Goal: Communication & Community: Answer question/provide support

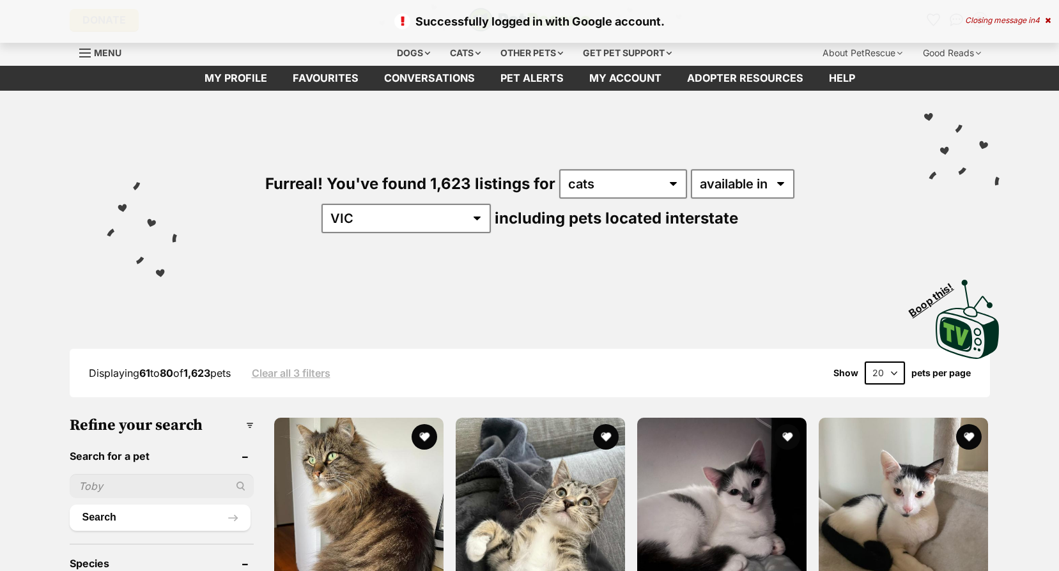
click at [1046, 20] on icon at bounding box center [1048, 21] width 6 height 8
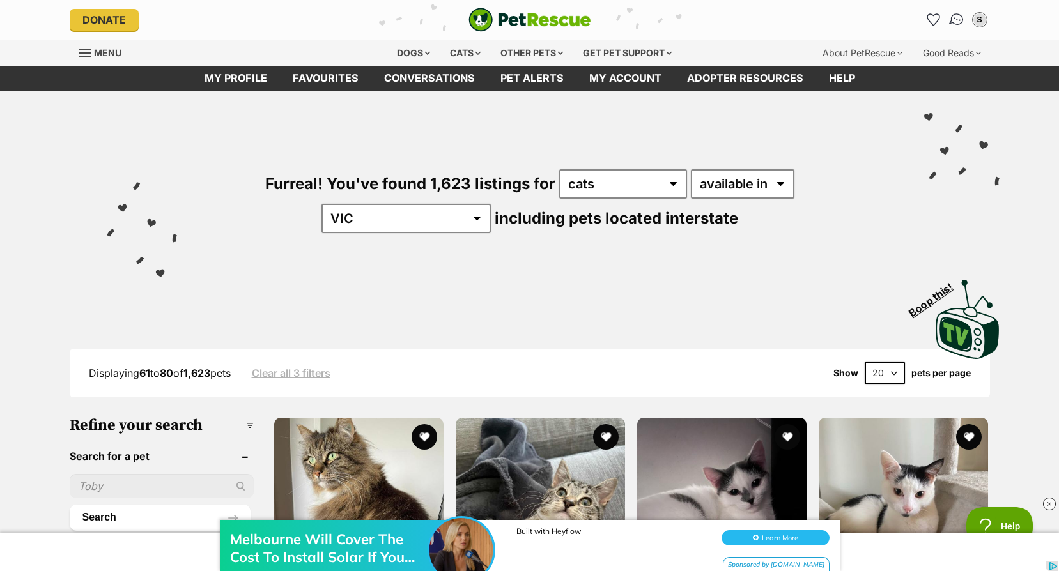
click at [963, 19] on img "Conversations" at bounding box center [956, 20] width 17 height 17
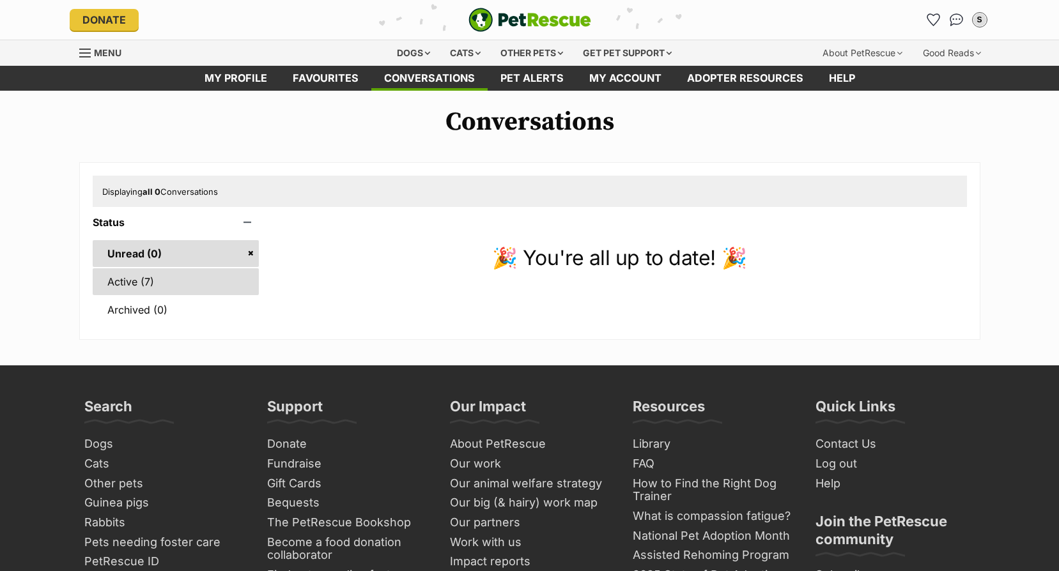
click at [123, 283] on link "Active (7)" at bounding box center [176, 281] width 167 height 27
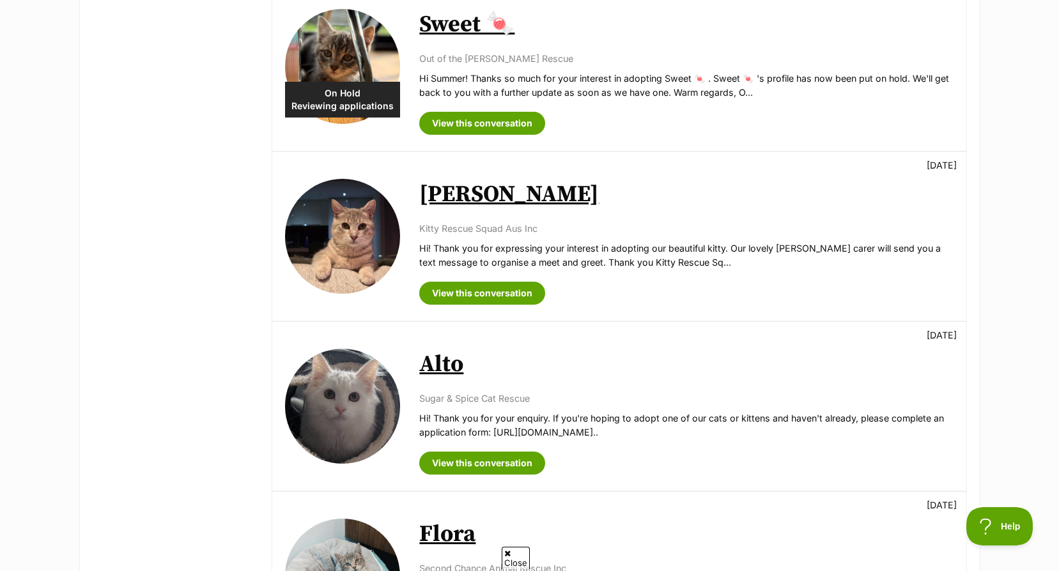
click at [476, 192] on link "Romeo" at bounding box center [509, 194] width 180 height 29
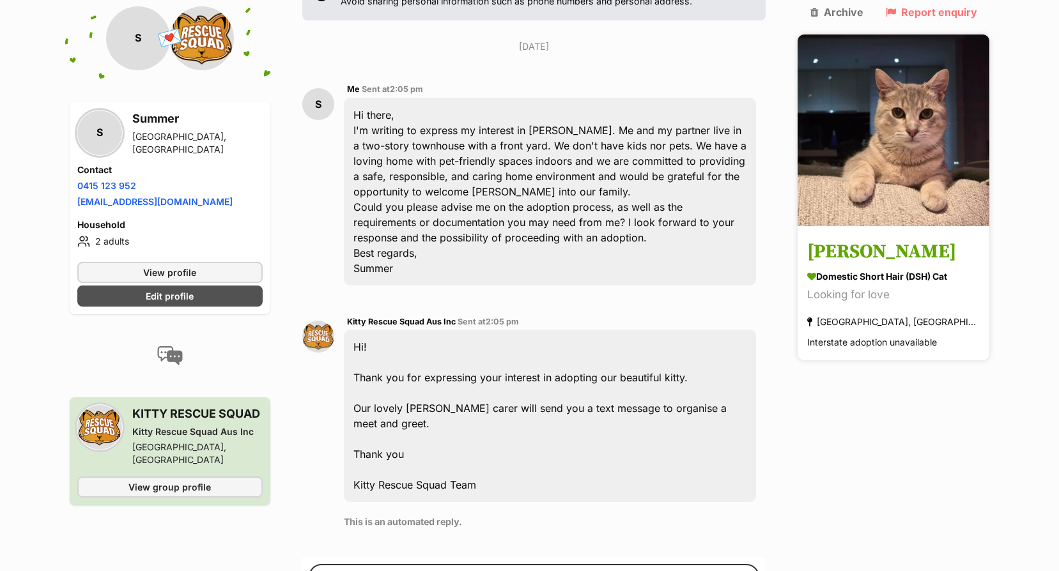
click at [876, 238] on h3 "Romeo" at bounding box center [893, 252] width 173 height 29
